Goal: Information Seeking & Learning: Learn about a topic

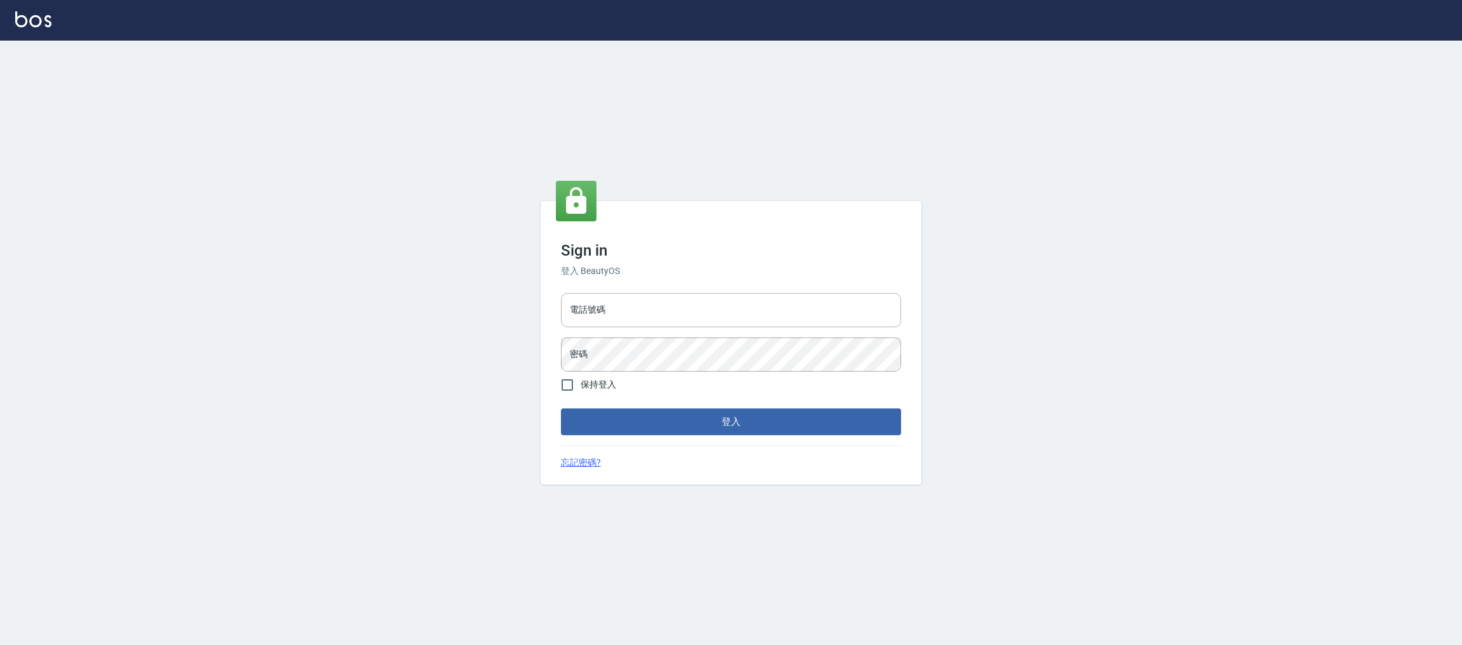
click at [649, 277] on h6 "登入 BeautyOS" at bounding box center [731, 271] width 340 height 13
click at [646, 301] on input "電話號碼" at bounding box center [731, 310] width 340 height 34
type input "0981921116"
click at [561, 409] on button "登入" at bounding box center [731, 422] width 340 height 27
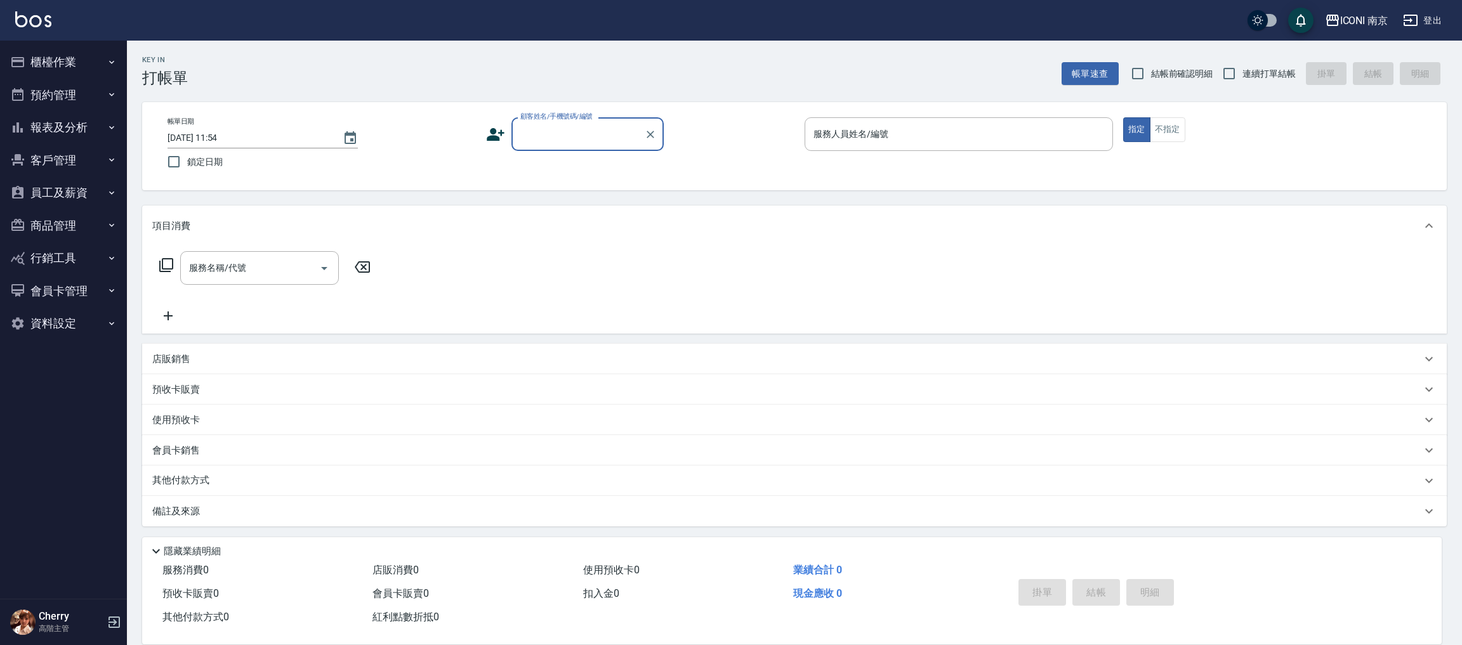
click at [63, 85] on button "預約管理" at bounding box center [63, 95] width 117 height 33
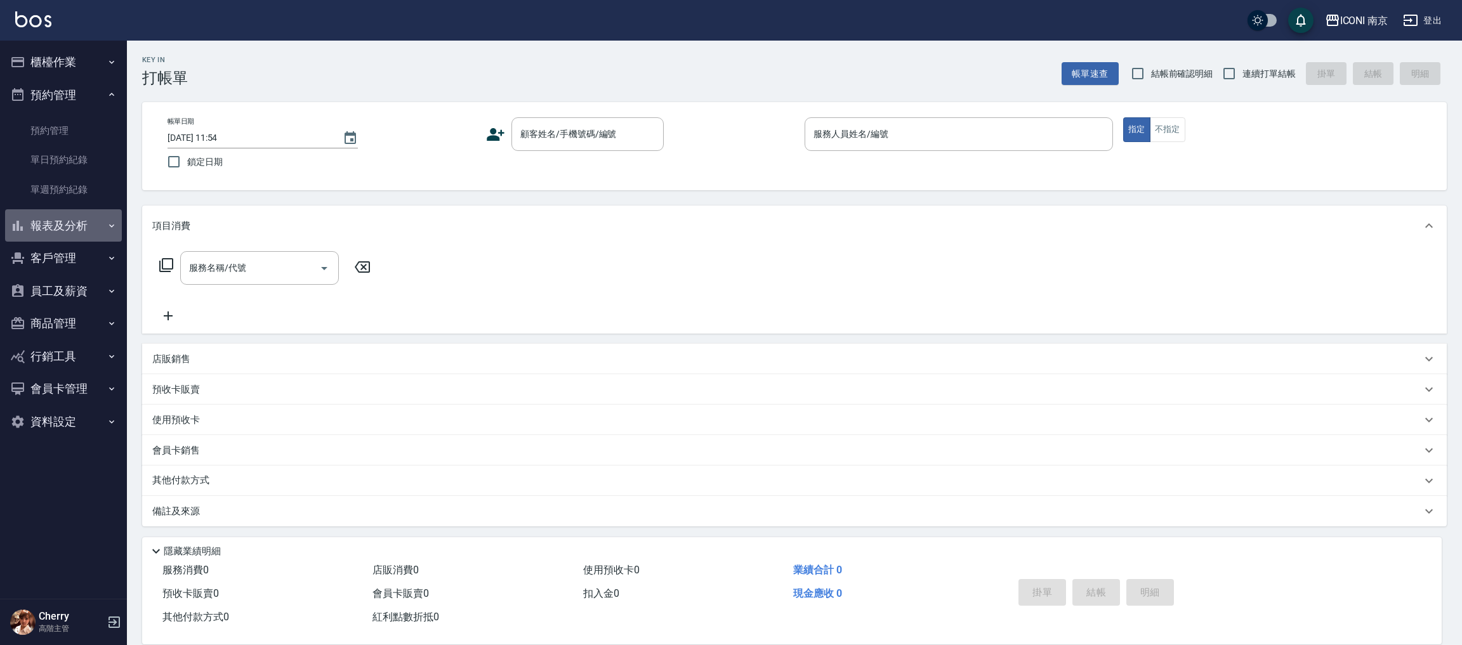
click at [63, 220] on button "報表及分析" at bounding box center [63, 225] width 117 height 33
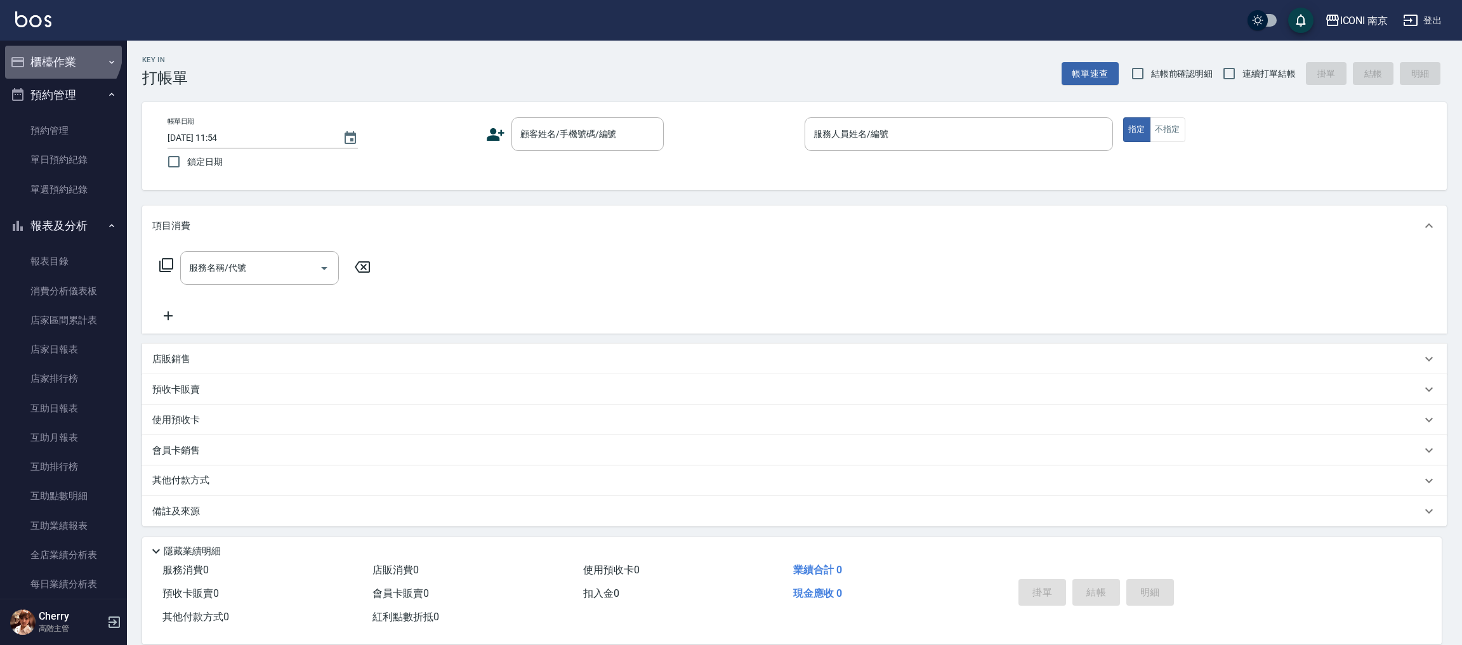
click at [60, 49] on button "櫃檯作業" at bounding box center [63, 62] width 117 height 33
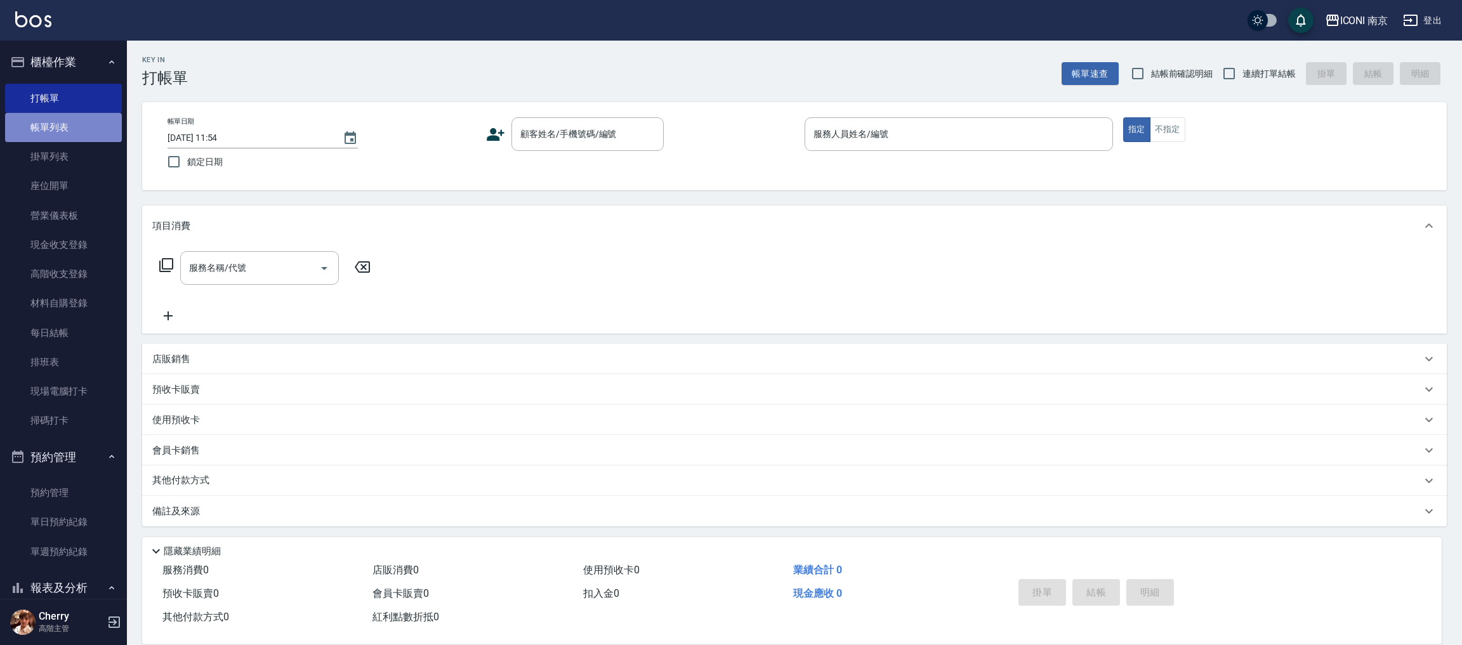
click at [63, 121] on link "帳單列表" at bounding box center [63, 127] width 117 height 29
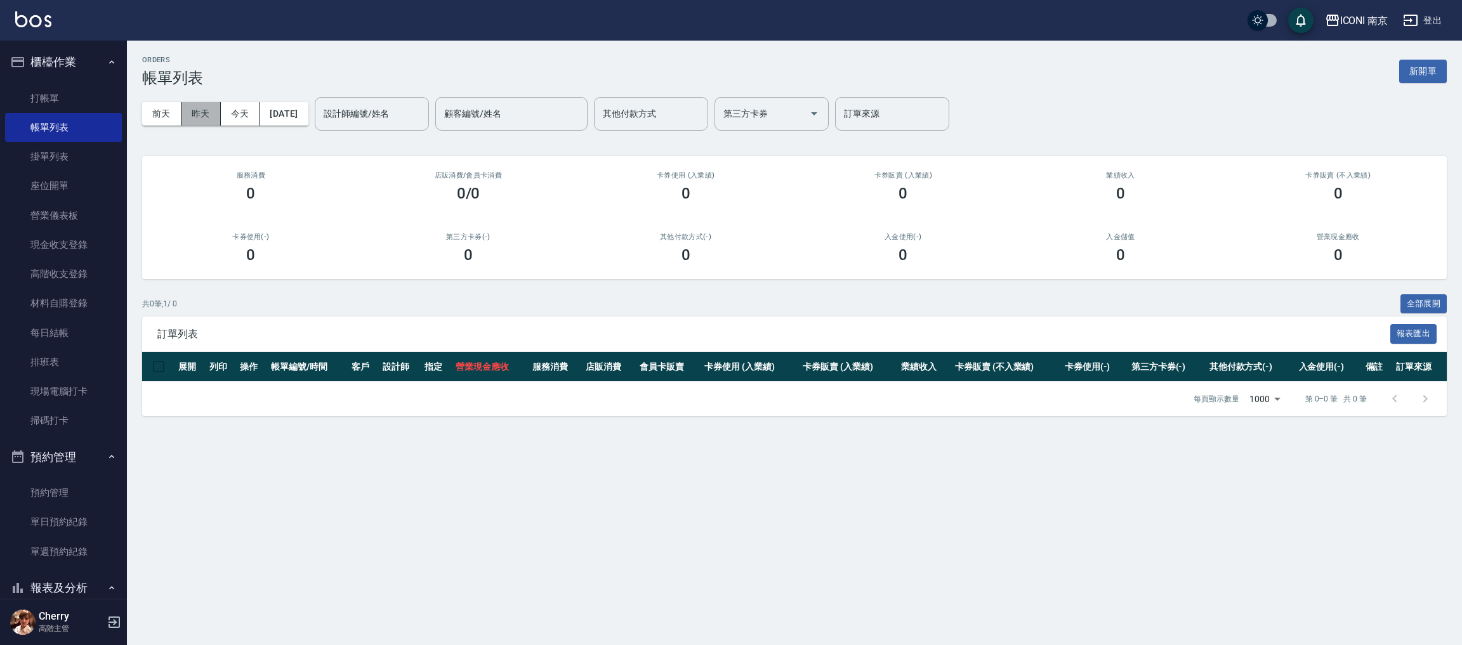
click at [201, 116] on button "昨天" at bounding box center [200, 113] width 39 height 23
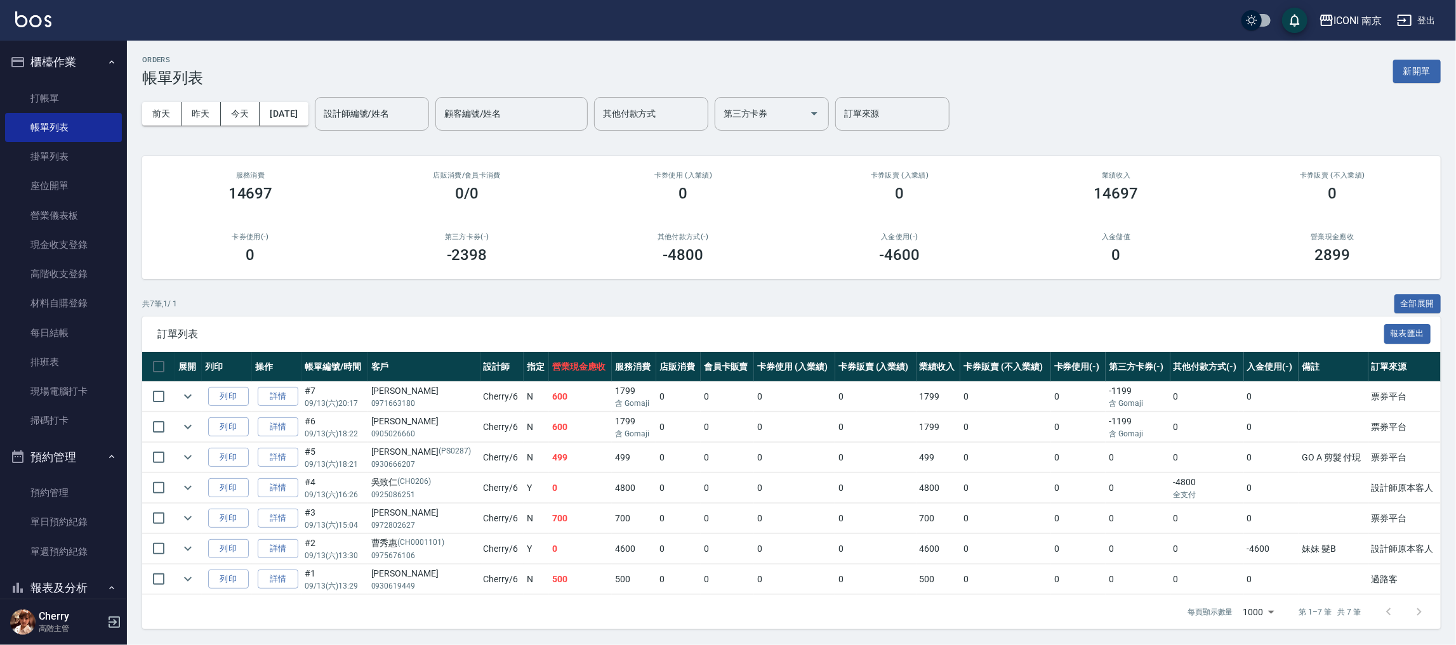
click at [181, 102] on button "昨天" at bounding box center [200, 113] width 39 height 23
click at [1361, 19] on div "ICONI 南京" at bounding box center [1358, 21] width 48 height 16
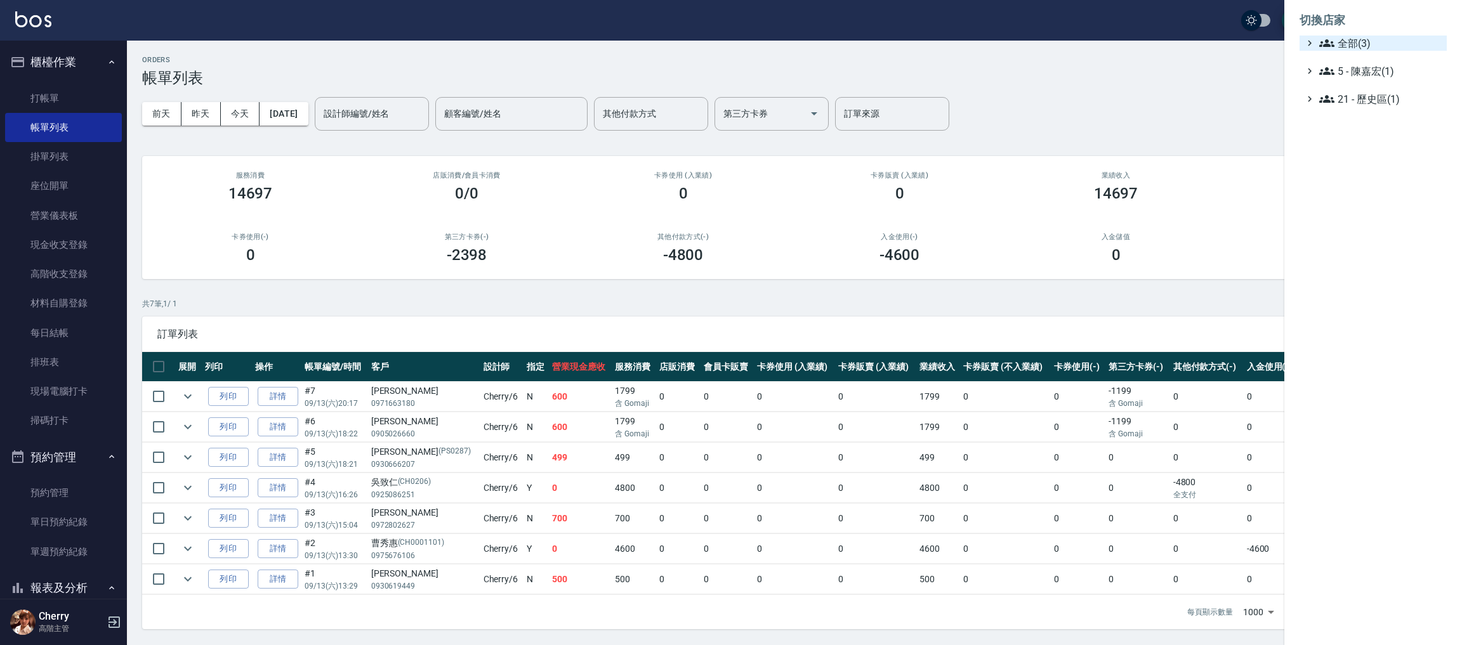
click at [1336, 50] on span "全部(3)" at bounding box center [1380, 43] width 122 height 15
click at [1350, 76] on span "PS23" at bounding box center [1379, 79] width 124 height 15
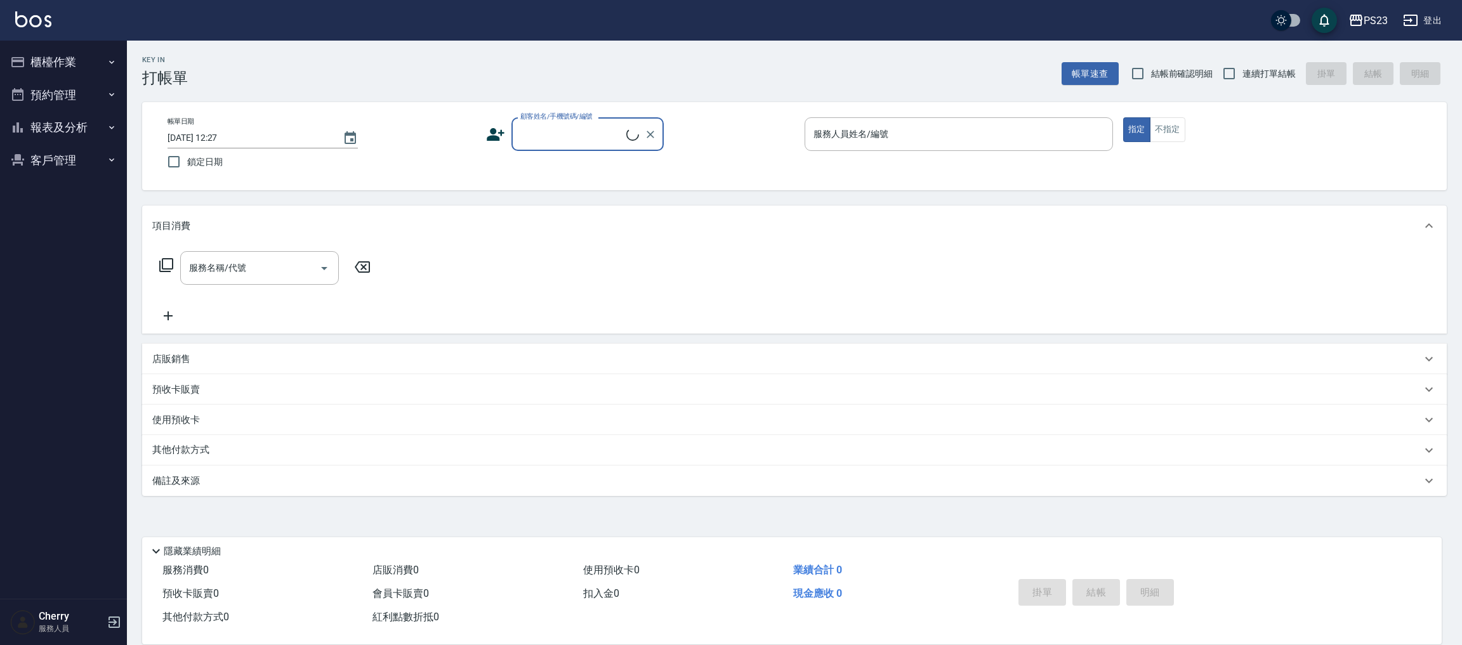
click at [71, 63] on button "櫃檯作業" at bounding box center [63, 62] width 117 height 33
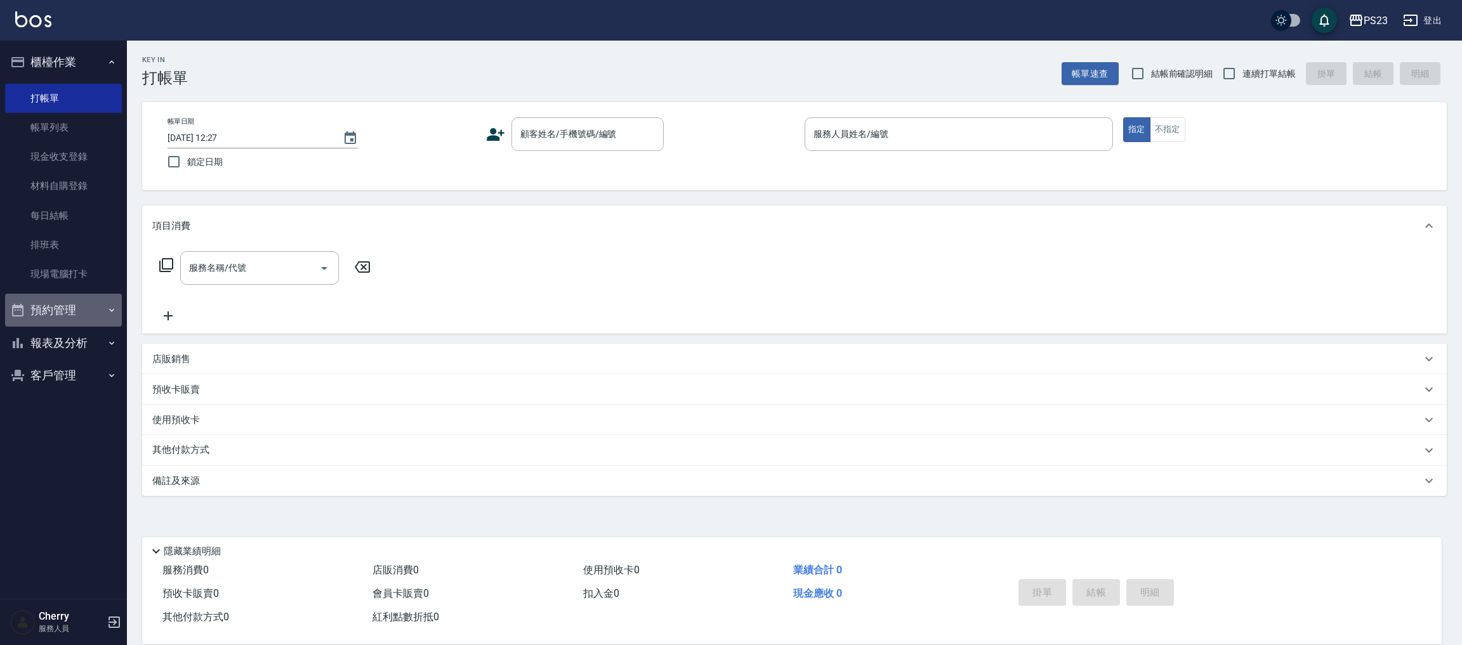
click at [78, 318] on button "預約管理" at bounding box center [63, 310] width 117 height 33
click at [58, 451] on button "報表及分析" at bounding box center [63, 441] width 117 height 33
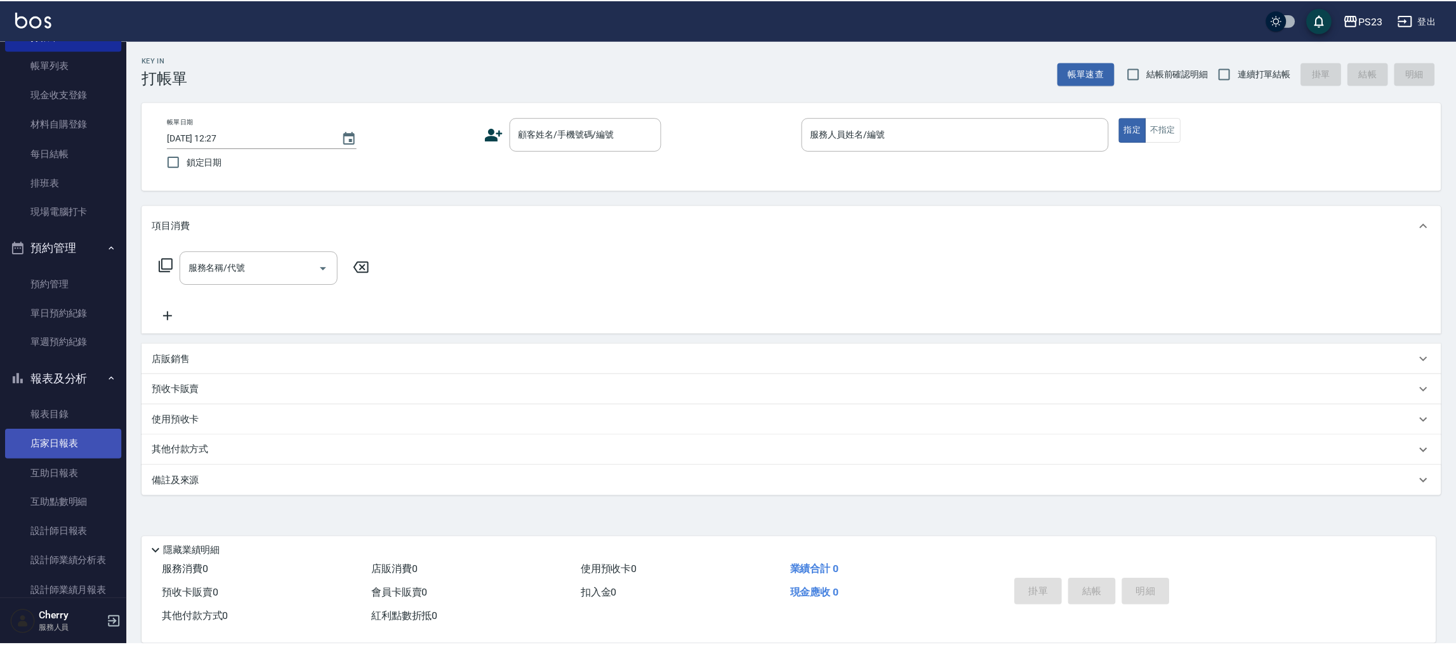
scroll to position [95, 0]
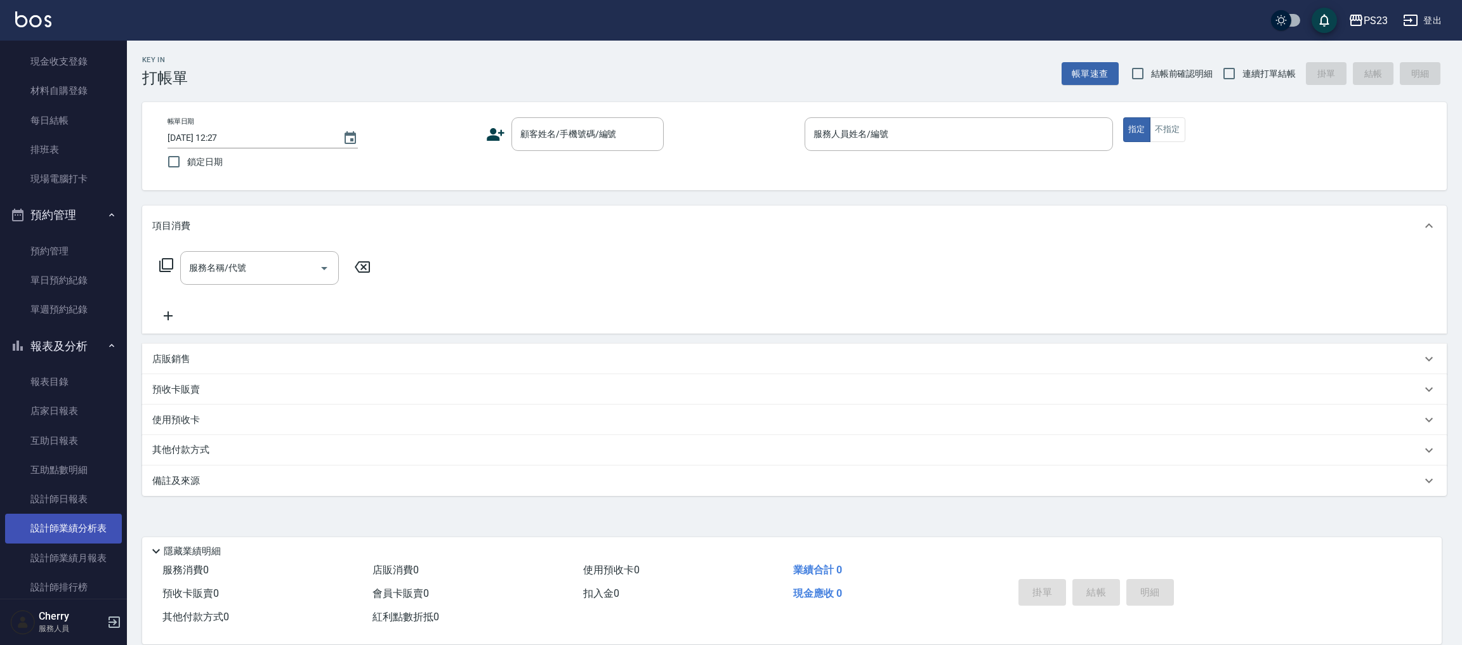
click at [49, 531] on link "設計師業績分析表" at bounding box center [63, 528] width 117 height 29
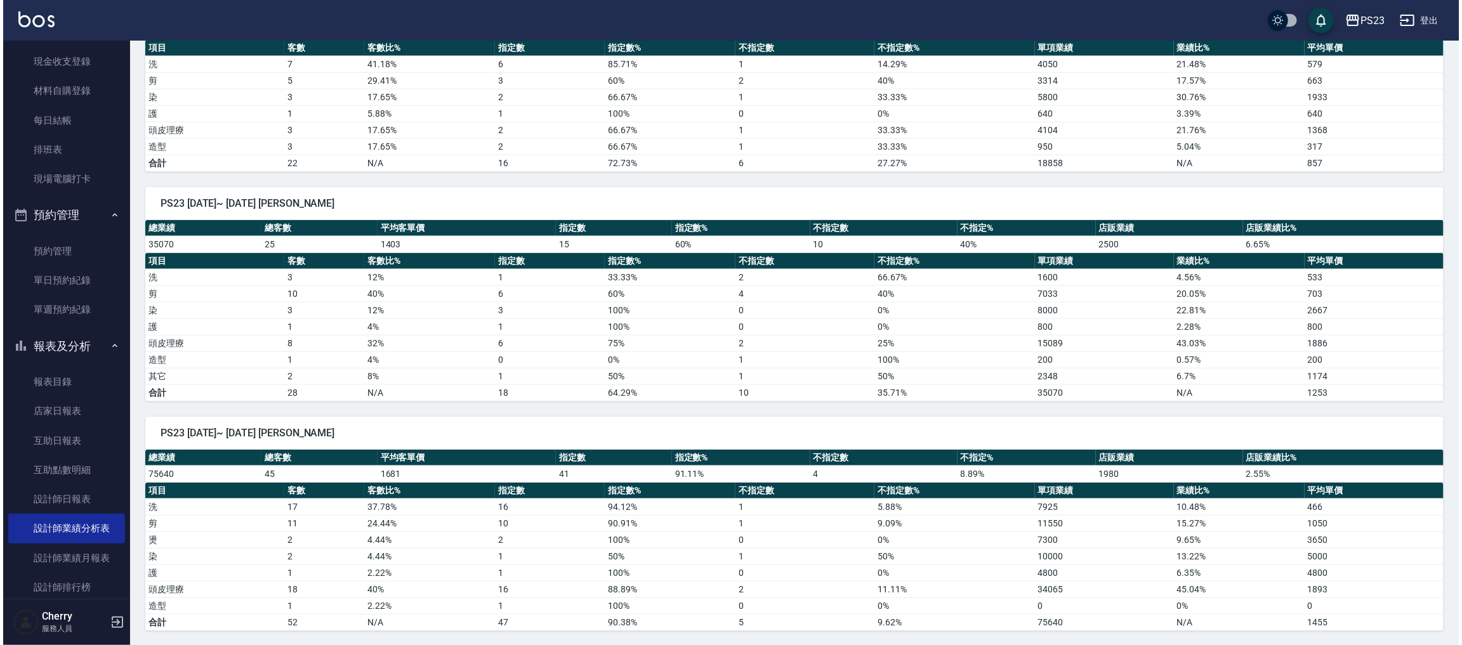
scroll to position [885, 0]
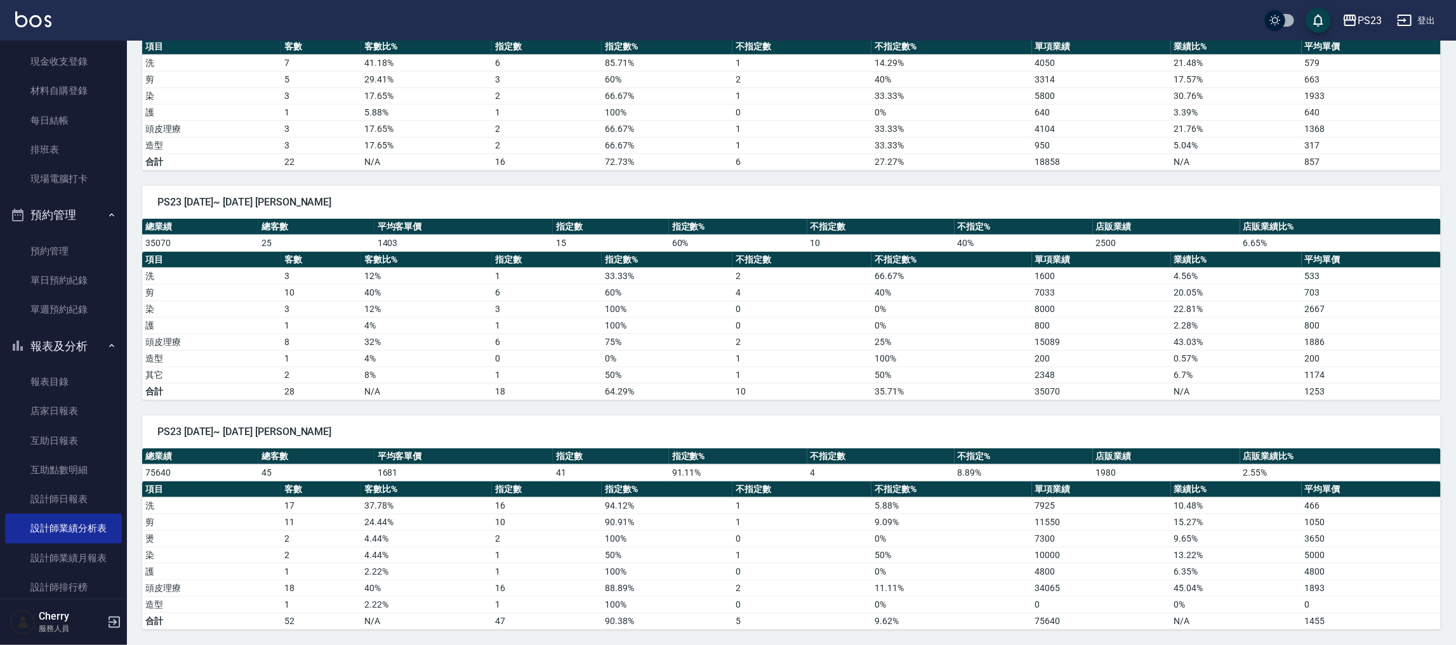
click at [1369, 23] on div "PS23" at bounding box center [1369, 21] width 24 height 16
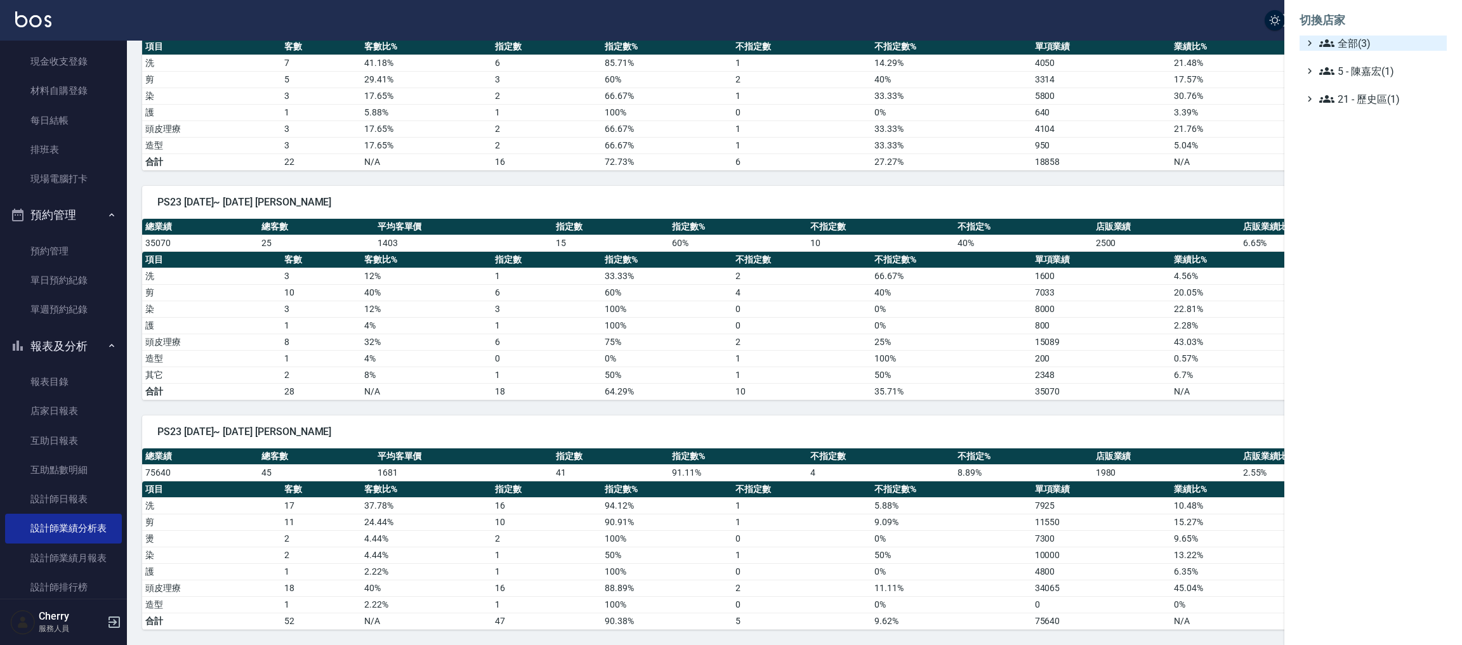
click at [1362, 50] on span "全部(3)" at bounding box center [1380, 43] width 122 height 15
click at [1361, 58] on span "ICONI 南京" at bounding box center [1379, 58] width 124 height 15
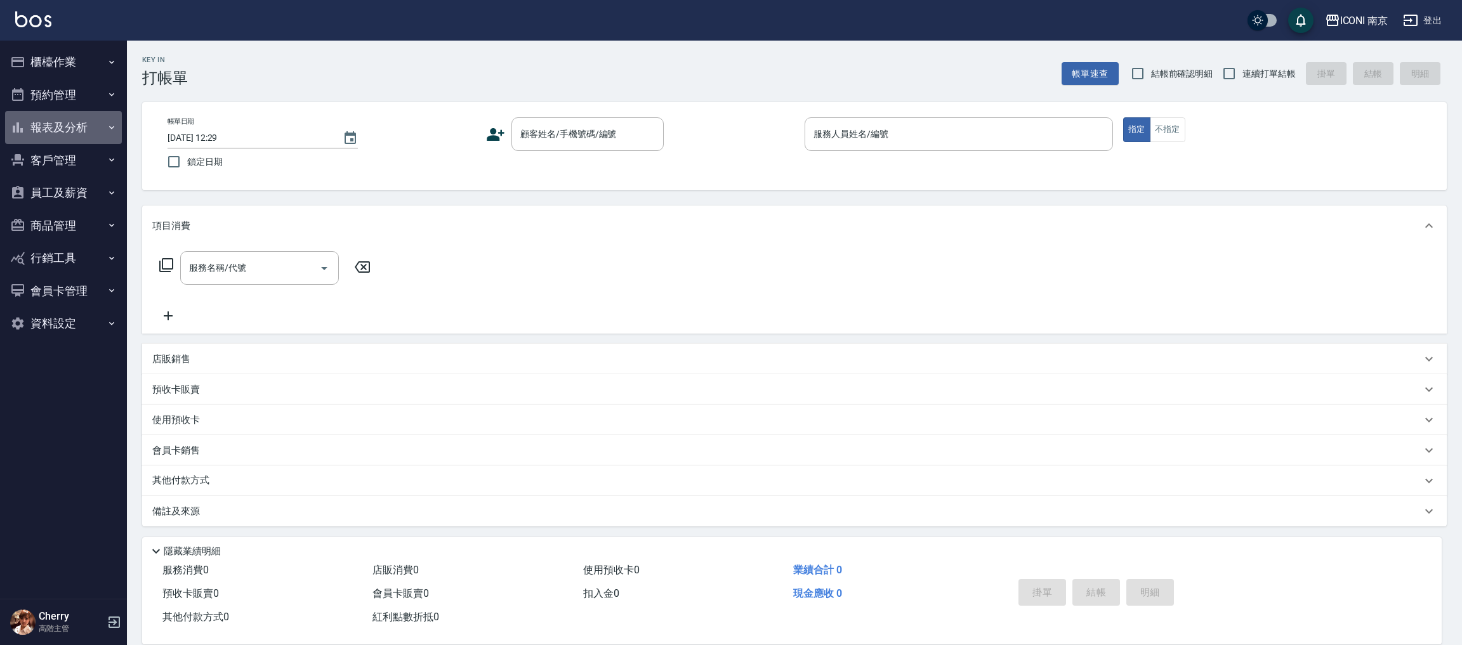
click at [81, 128] on button "報表及分析" at bounding box center [63, 127] width 117 height 33
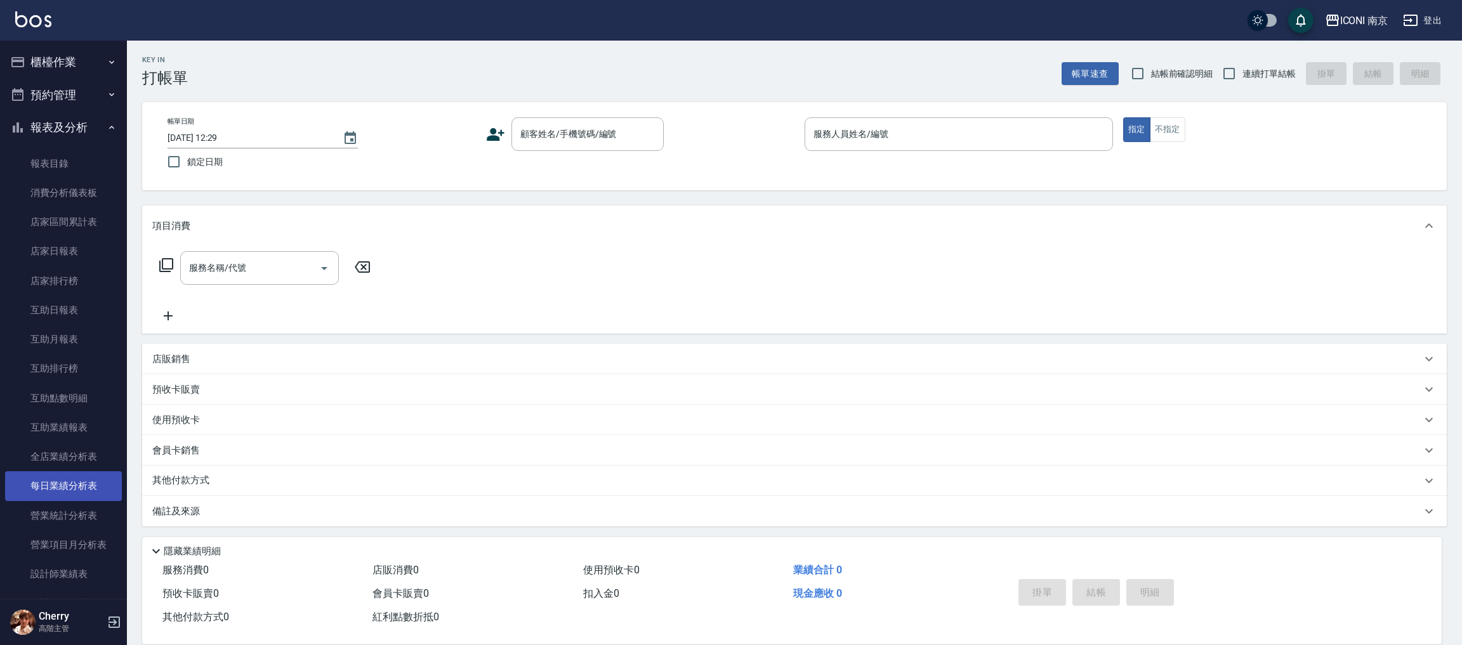
scroll to position [190, 0]
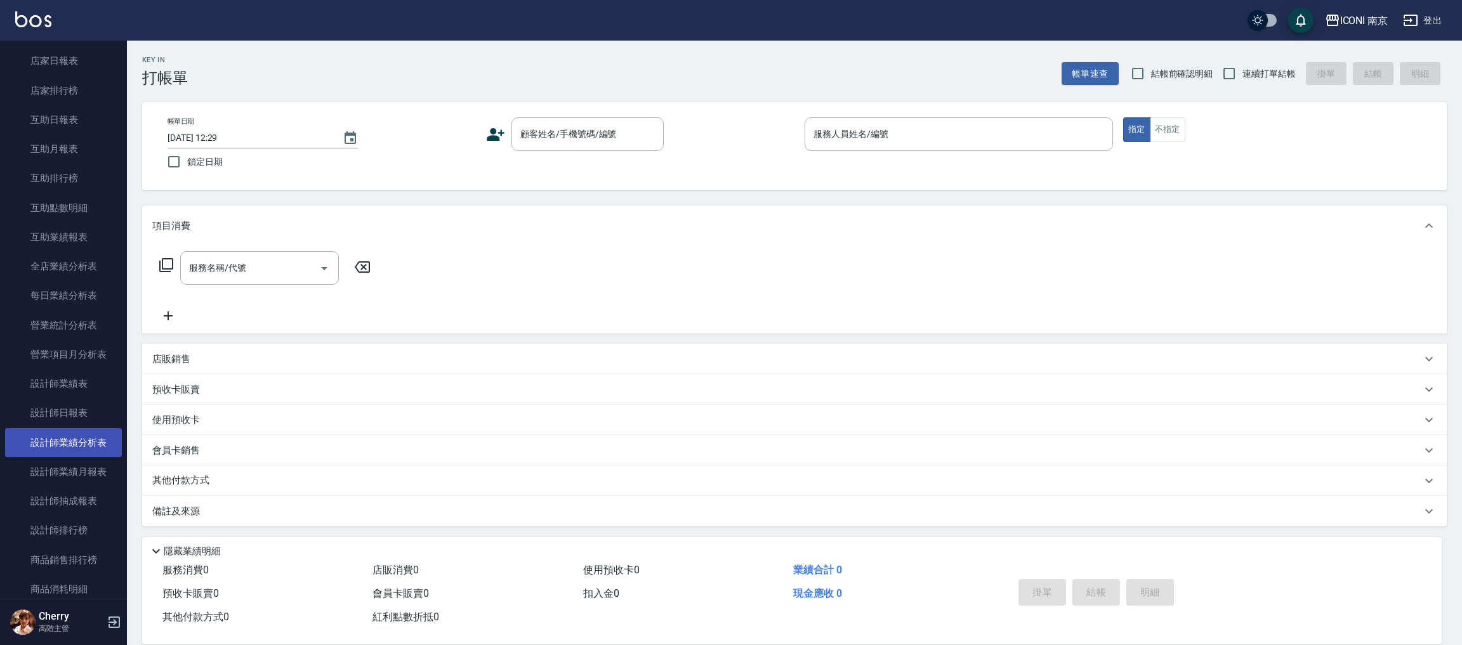
click at [60, 438] on link "設計師業績分析表" at bounding box center [63, 442] width 117 height 29
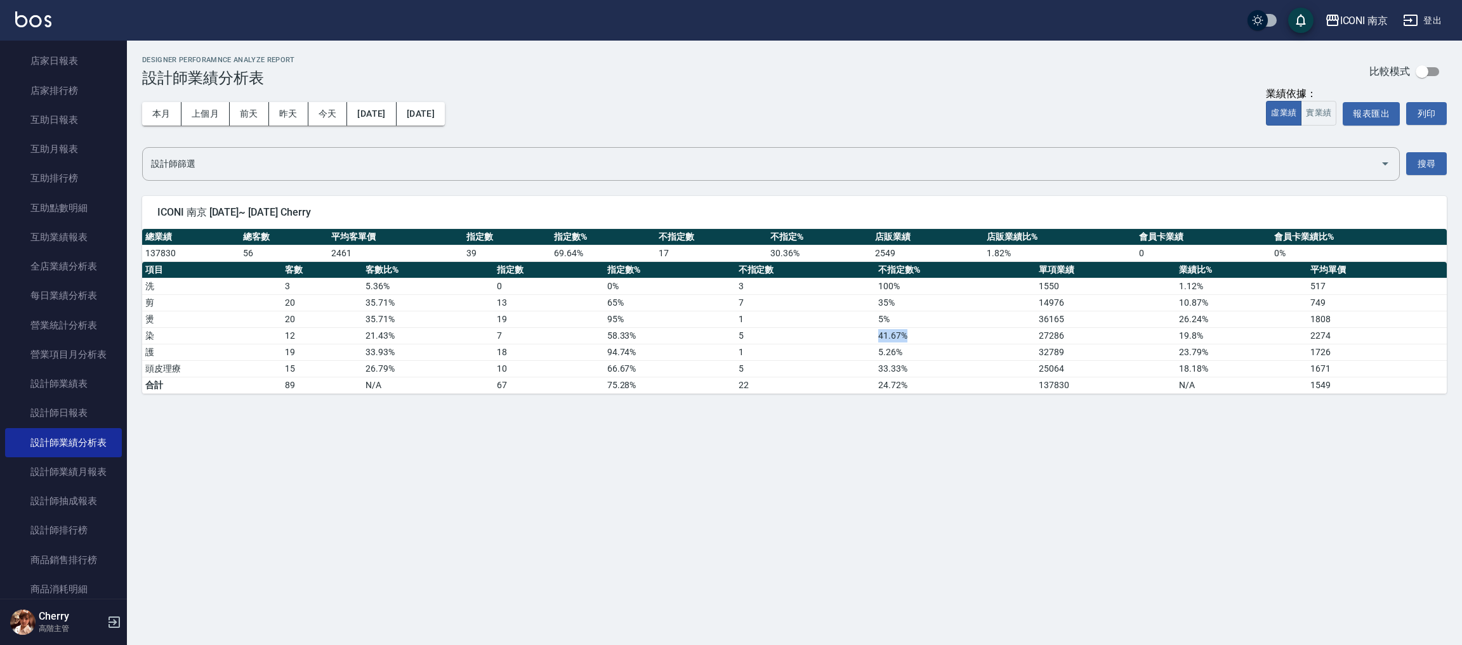
drag, startPoint x: 875, startPoint y: 333, endPoint x: 950, endPoint y: 334, distance: 74.9
click at [950, 334] on td "41.67 %" at bounding box center [955, 335] width 161 height 16
click at [955, 334] on td "41.67 %" at bounding box center [955, 335] width 161 height 16
click at [214, 119] on button "上個月" at bounding box center [205, 113] width 48 height 23
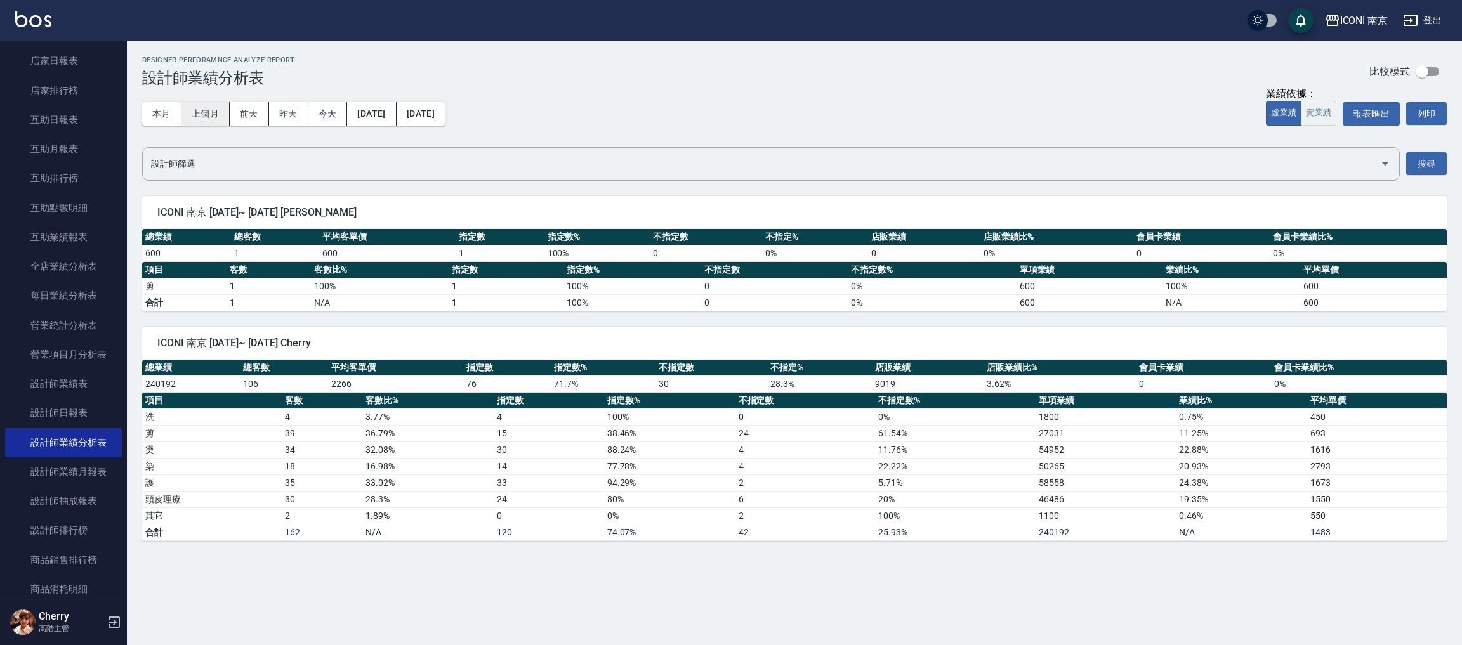
click at [213, 118] on button "上個月" at bounding box center [205, 113] width 48 height 23
click at [393, 115] on button "[DATE]" at bounding box center [371, 113] width 49 height 23
click at [152, 118] on button "本月" at bounding box center [161, 113] width 39 height 23
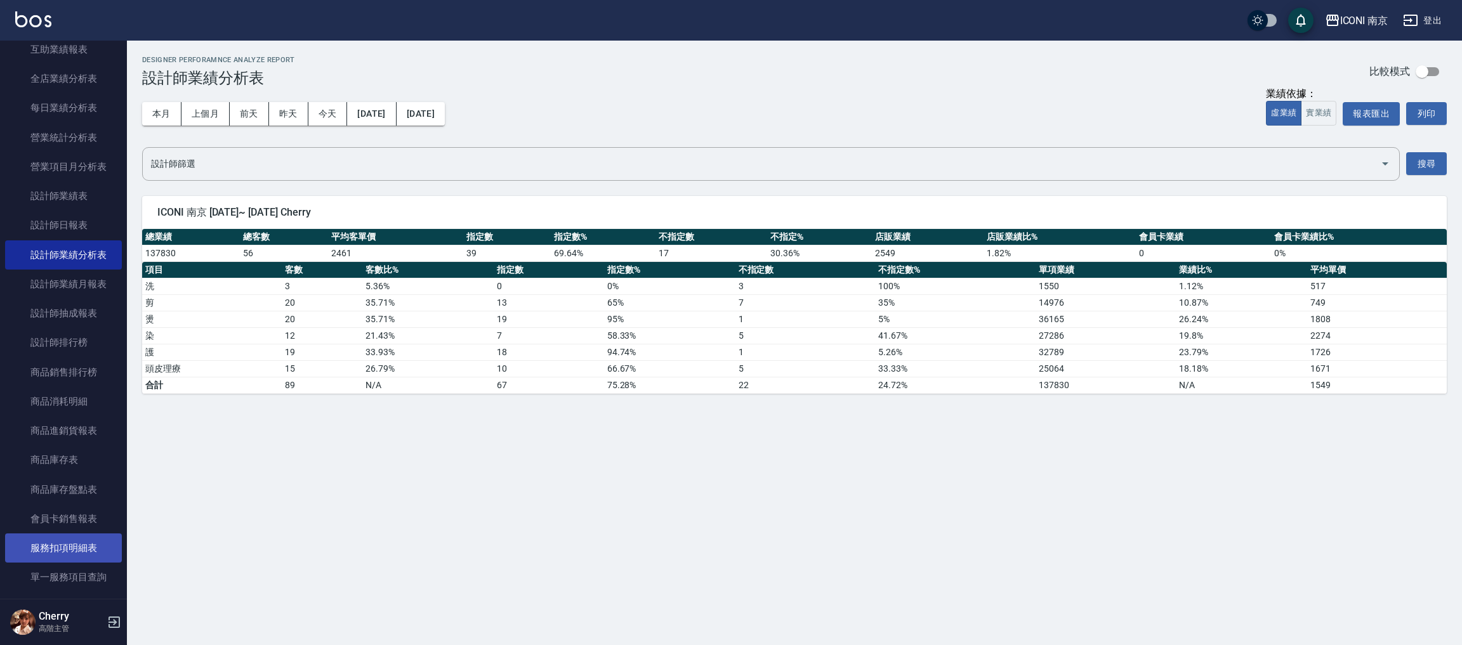
scroll to position [381, 0]
click at [142, 102] on button "本月" at bounding box center [161, 113] width 39 height 23
